Goal: Information Seeking & Learning: Check status

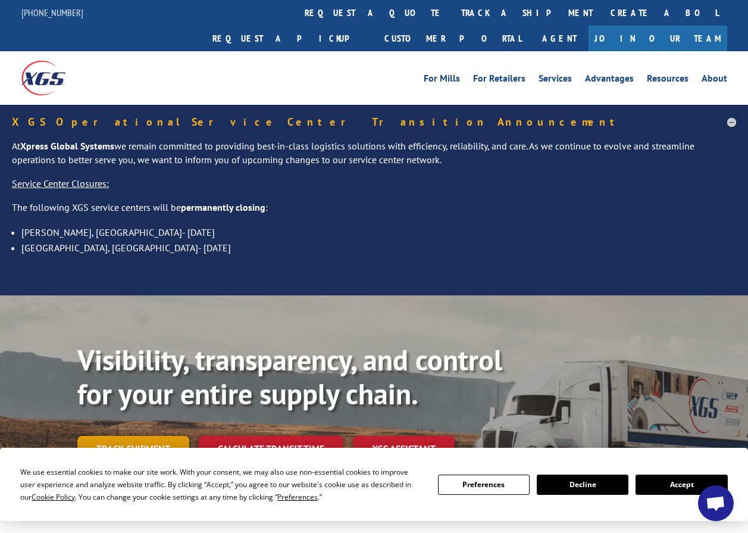
click at [136, 436] on link "Track shipment" at bounding box center [133, 448] width 112 height 25
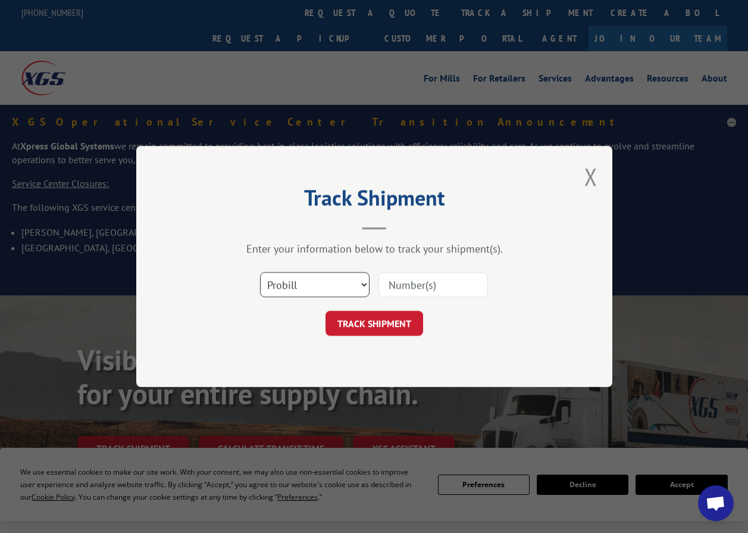
click at [325, 278] on select "Select category... Probill BOL PO" at bounding box center [314, 284] width 109 height 25
select select "po"
click at [260, 272] on select "Select category... Probill BOL PO" at bounding box center [314, 284] width 109 height 25
click at [386, 294] on input at bounding box center [432, 284] width 109 height 25
paste input "82544314"
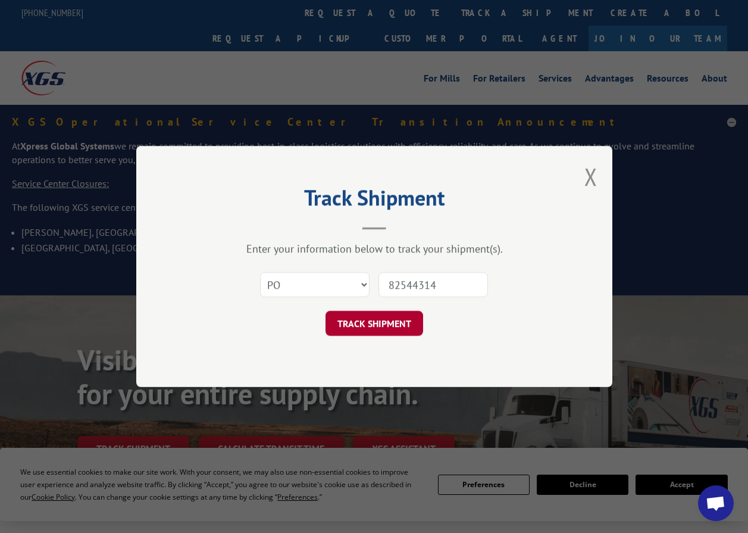
type input "82544314"
click at [375, 325] on button "TRACK SHIPMENT" at bounding box center [374, 323] width 98 height 25
